Goal: Information Seeking & Learning: Learn about a topic

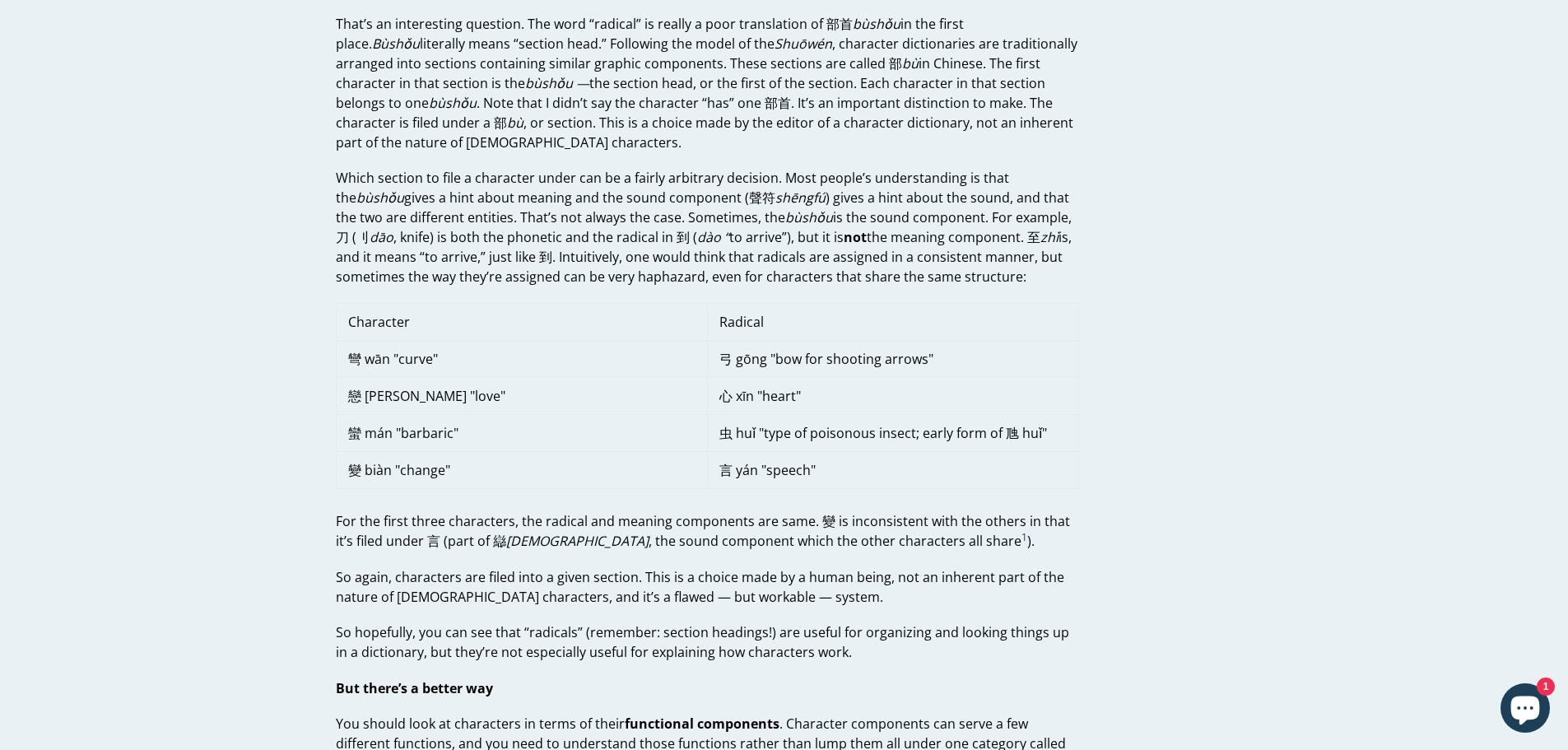
scroll to position [742, 0]
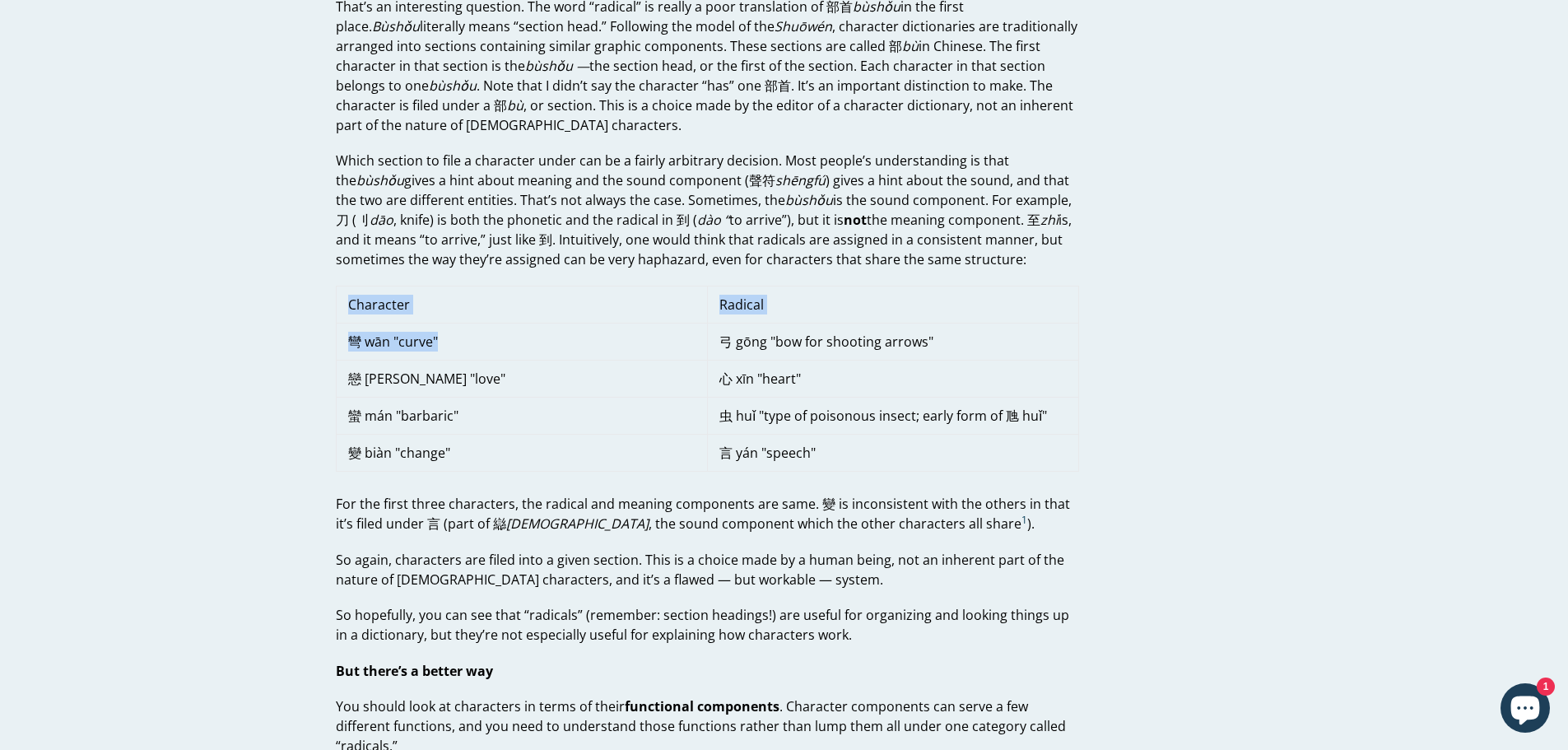
drag, startPoint x: 335, startPoint y: 349, endPoint x: 526, endPoint y: 338, distance: 191.3
click at [526, 338] on td "彎 wān "curve"" at bounding box center [521, 341] width 372 height 37
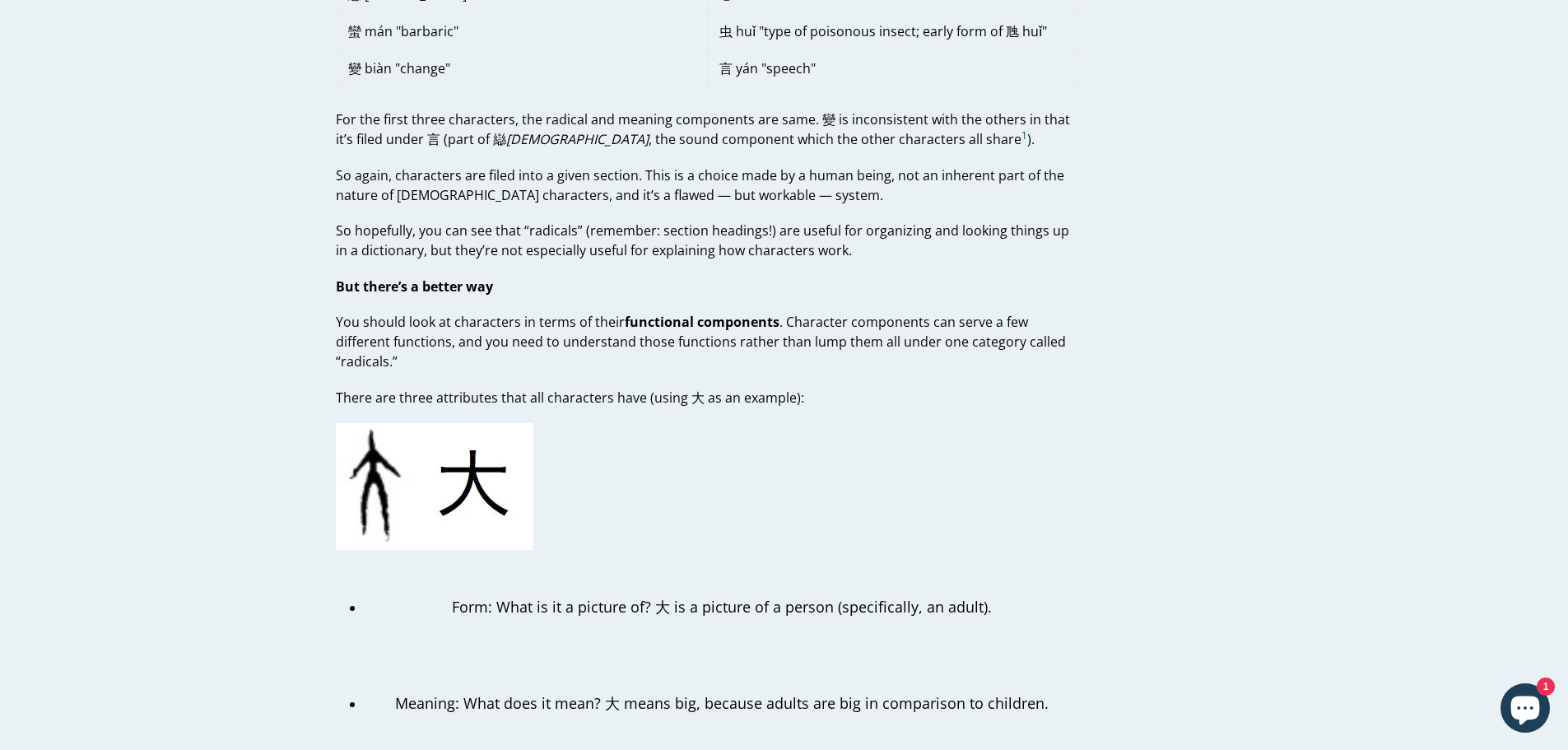
scroll to position [1153, 0]
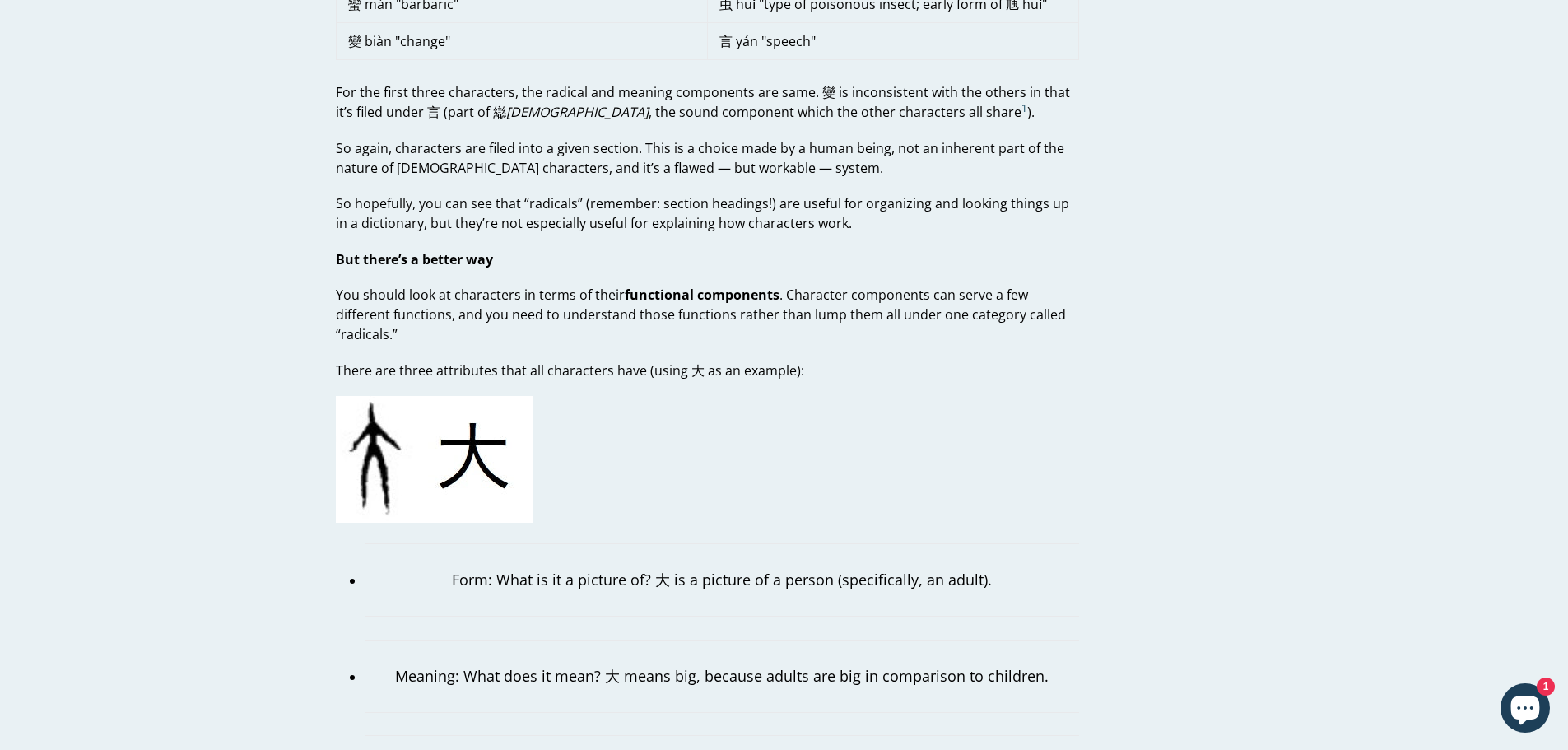
click at [399, 286] on p "You should look at characters in terms of their functional components . Charact…" at bounding box center [707, 314] width 743 height 59
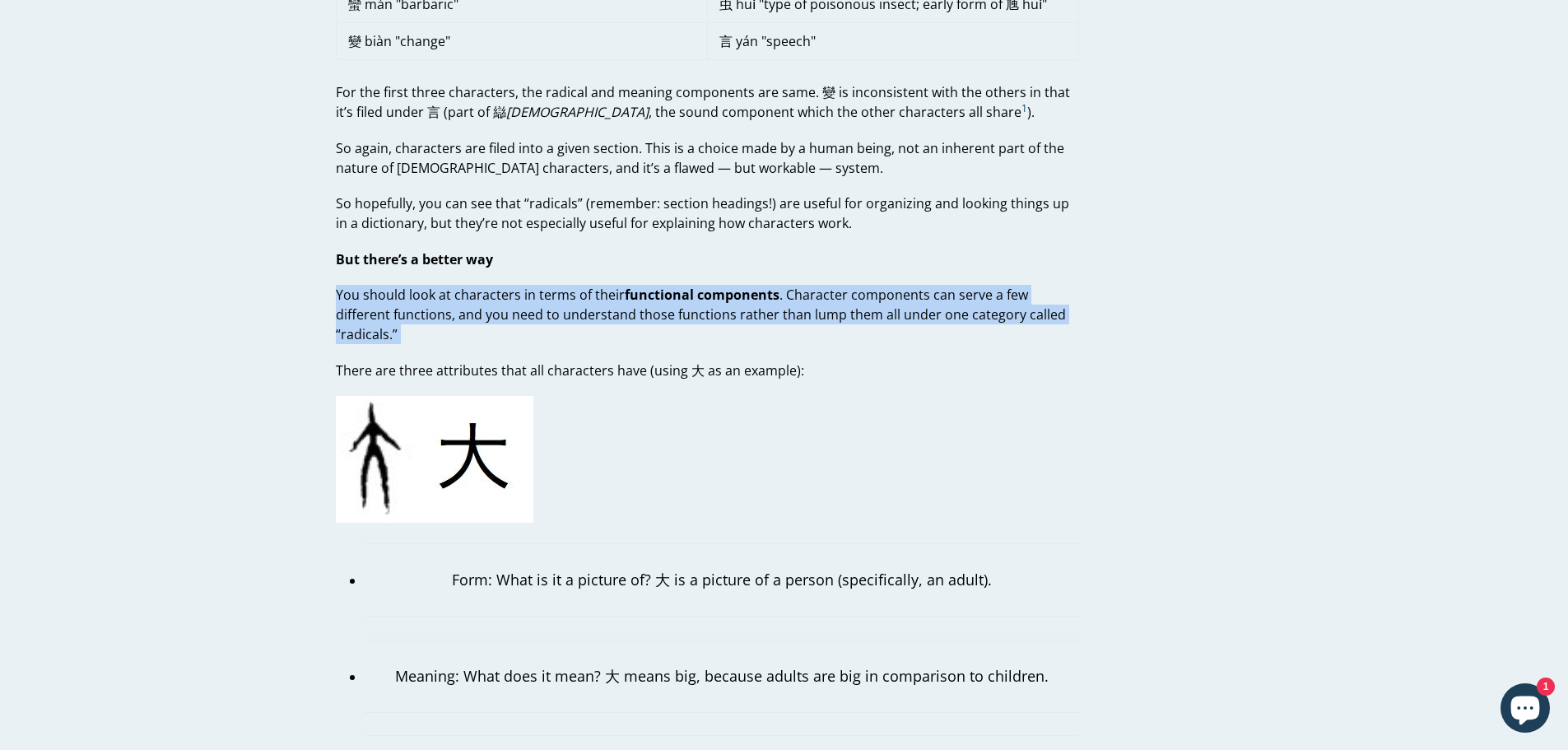
click at [399, 286] on p "You should look at characters in terms of their functional components . Charact…" at bounding box center [707, 314] width 743 height 59
click at [388, 299] on p "You should look at characters in terms of their functional components . Charact…" at bounding box center [707, 314] width 743 height 59
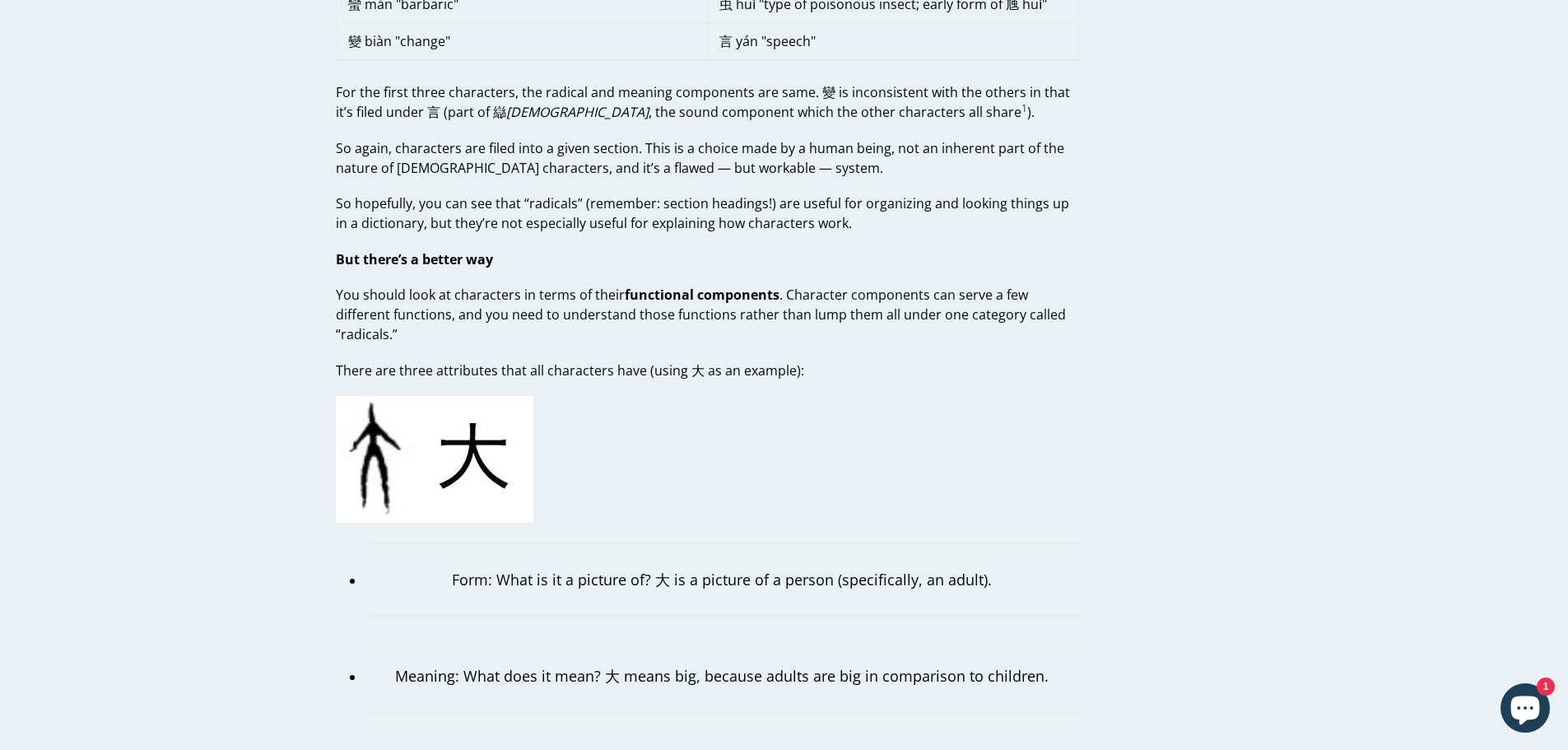
click at [340, 360] on p "There are three attributes that all characters have (using 大 as an example):" at bounding box center [707, 370] width 743 height 20
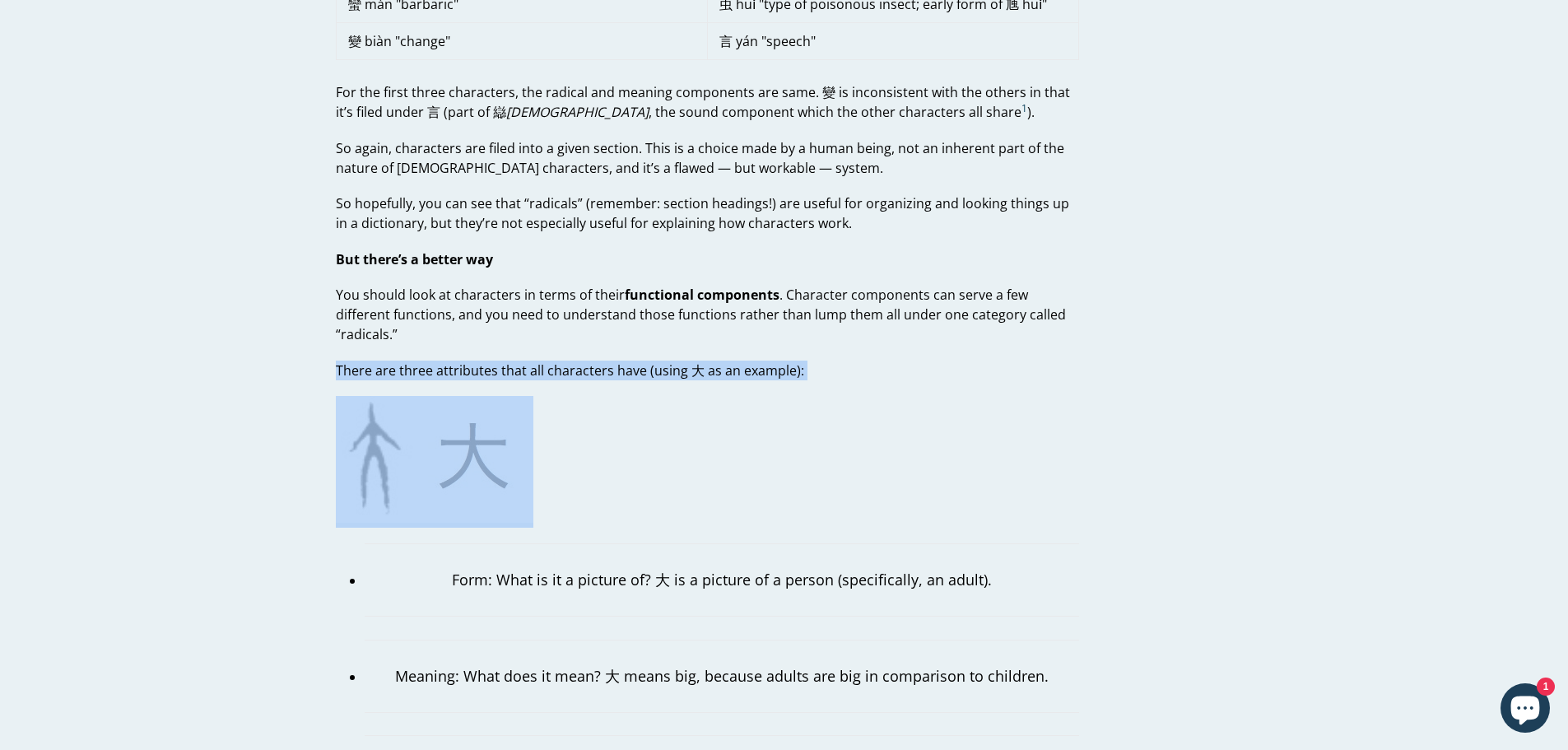
click at [340, 360] on p "There are three attributes that all characters have (using 大 as an example):" at bounding box center [707, 370] width 743 height 20
click at [342, 360] on p "There are three attributes that all characters have (using 大 as an example):" at bounding box center [707, 370] width 743 height 20
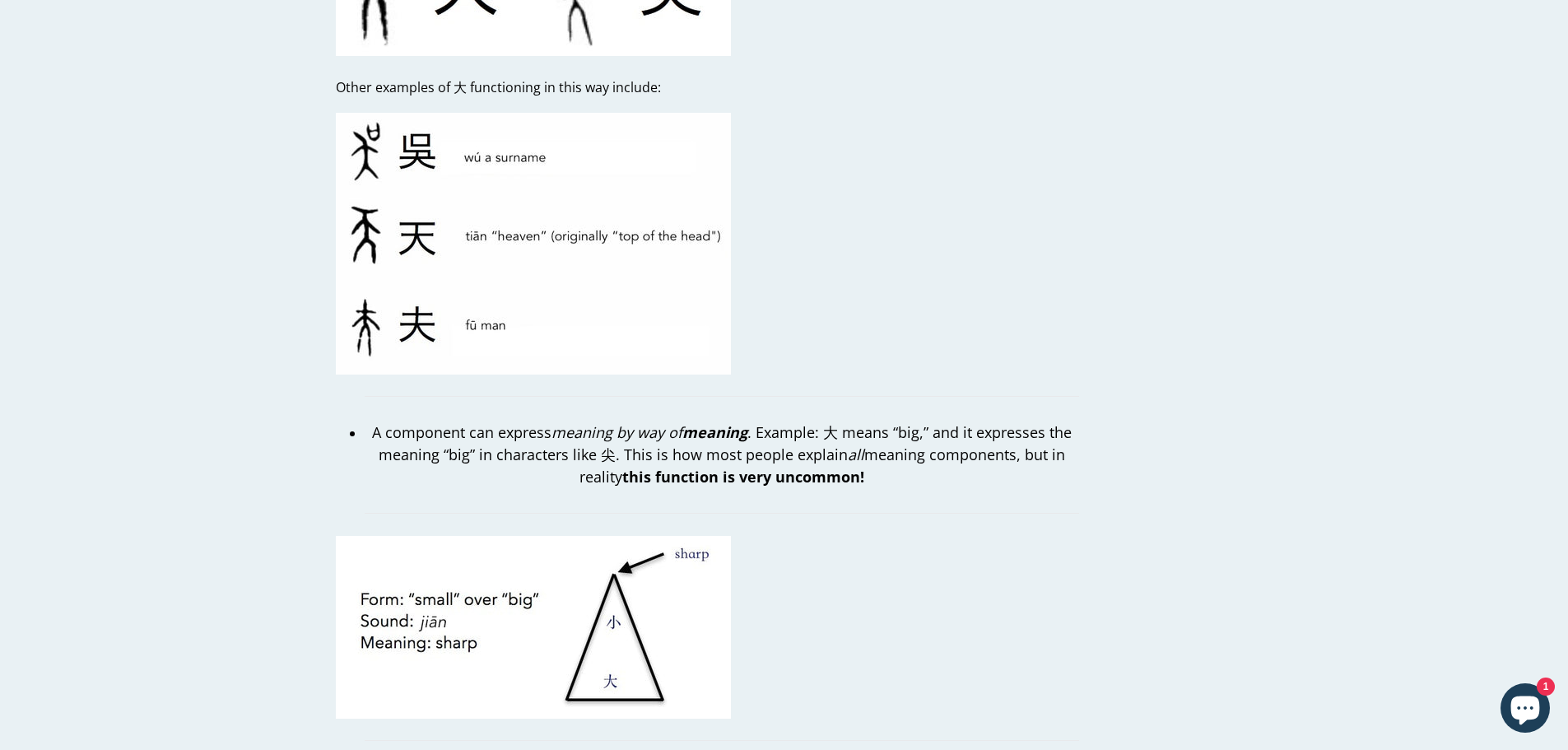
scroll to position [2306, 0]
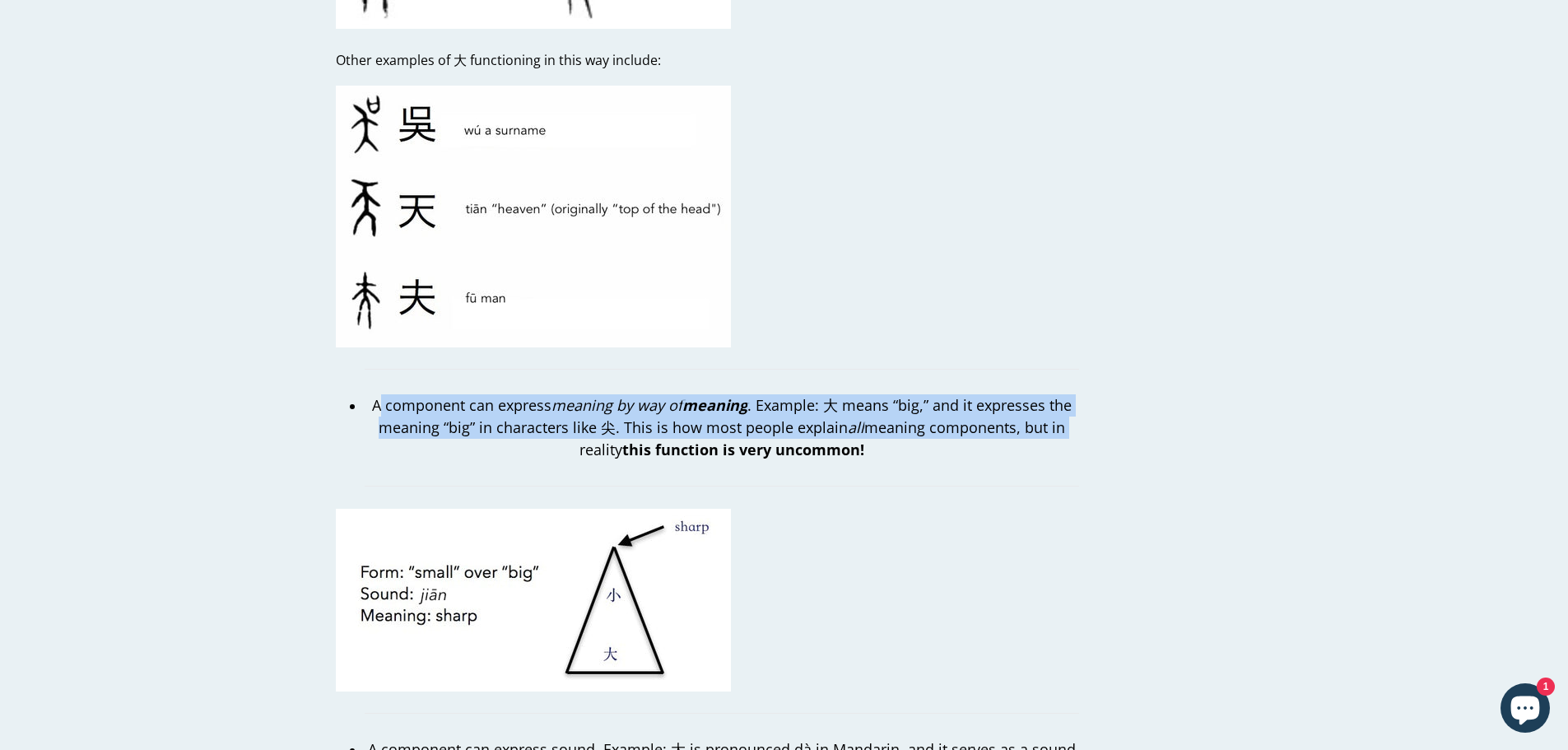
drag, startPoint x: 397, startPoint y: 380, endPoint x: 1105, endPoint y: 412, distance: 708.7
click at [1105, 412] on div "Getting Radical About Radicals by [PERSON_NAME] [DATE] Getting Radical about Ra…" at bounding box center [772, 412] width 922 height 5315
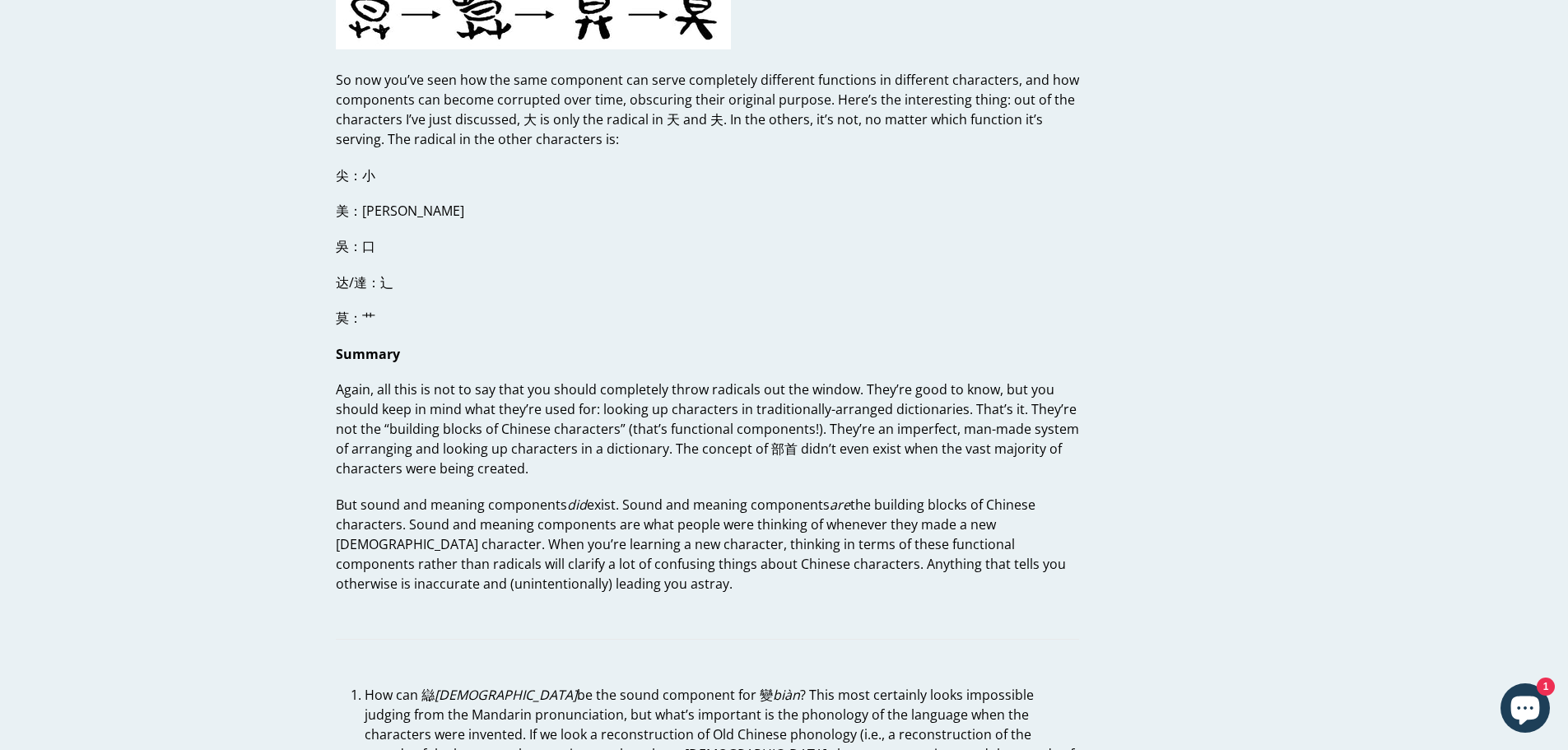
scroll to position [4173, 0]
